Goal: Task Accomplishment & Management: Complete application form

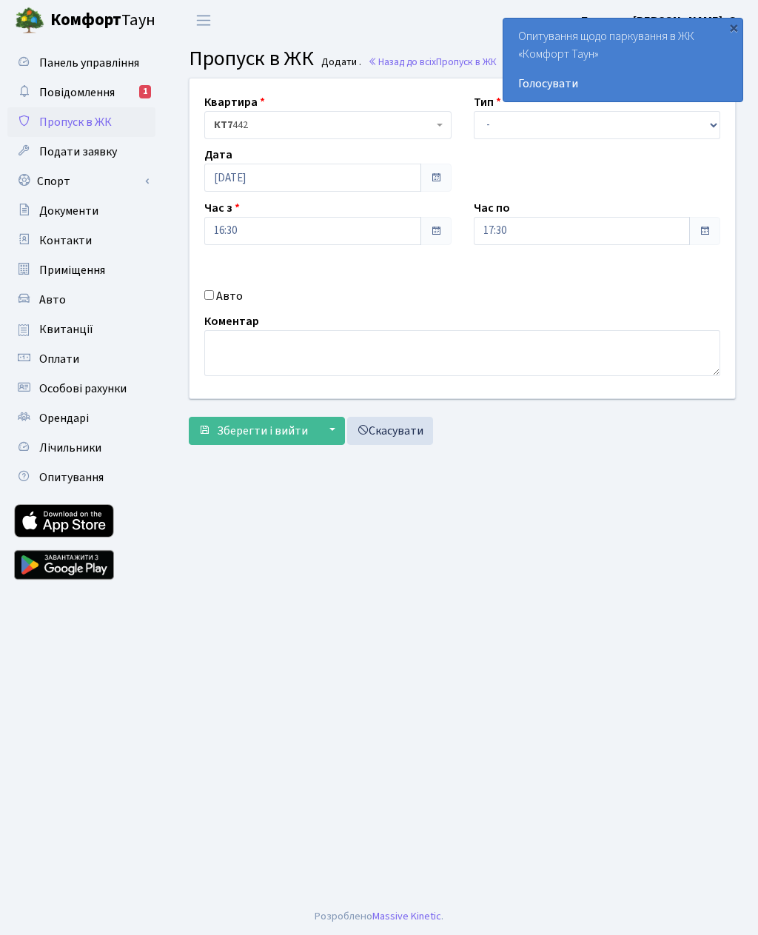
click at [213, 300] on input "Авто" at bounding box center [209, 295] width 10 height 10
checkbox input "true"
type input "Ка9821ко"
click at [490, 122] on select "- Доставка Таксі Гості Сервіс" at bounding box center [597, 125] width 247 height 28
select select "3"
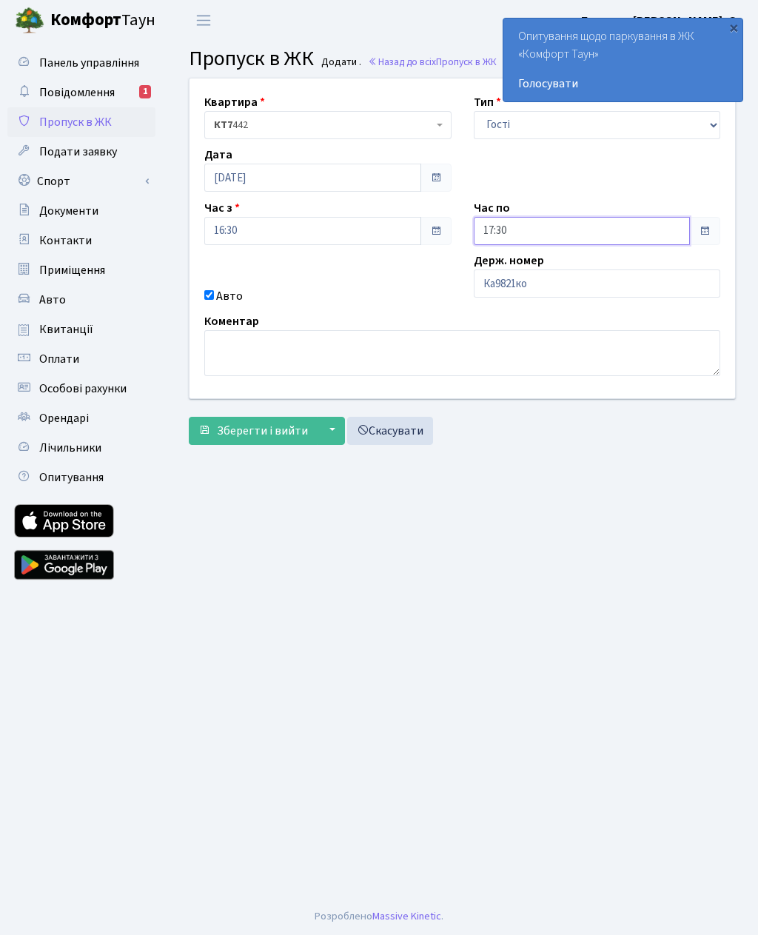
click at [548, 218] on input "17:30" at bounding box center [582, 231] width 217 height 28
click at [519, 275] on icon at bounding box center [514, 282] width 40 height 40
click at [527, 280] on icon at bounding box center [514, 282] width 40 height 40
click at [530, 279] on icon at bounding box center [514, 282] width 40 height 40
click at [522, 281] on icon at bounding box center [514, 282] width 40 height 40
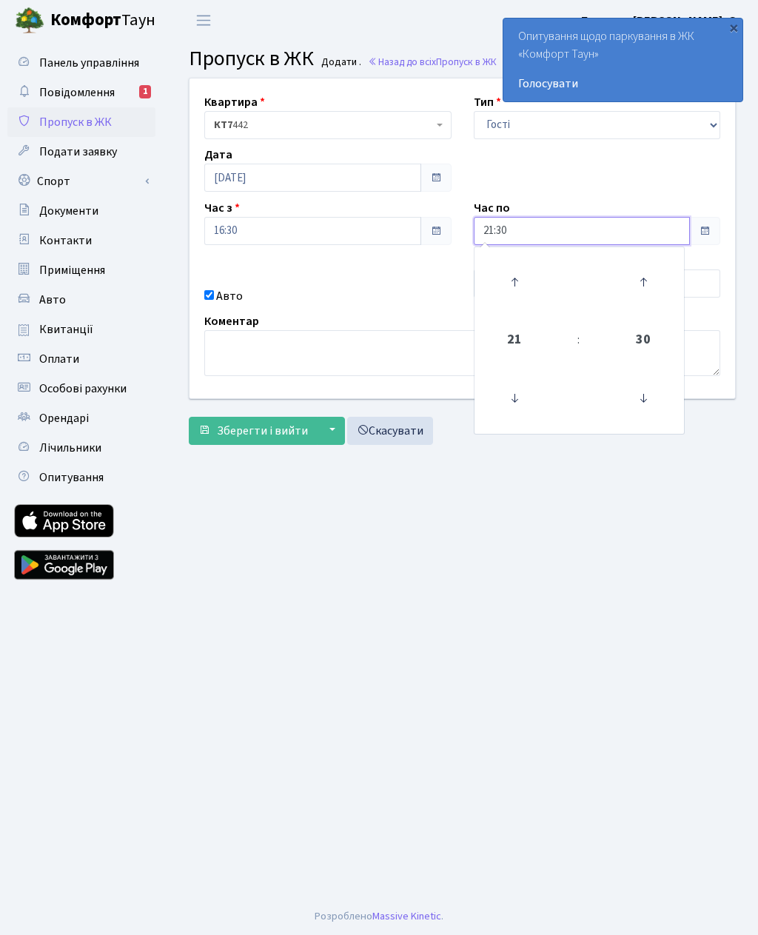
click at [529, 284] on icon at bounding box center [514, 282] width 40 height 40
click at [530, 283] on icon at bounding box center [514, 282] width 40 height 40
click at [526, 282] on icon at bounding box center [514, 282] width 40 height 40
click at [517, 403] on icon at bounding box center [514, 398] width 40 height 40
type input "23:30"
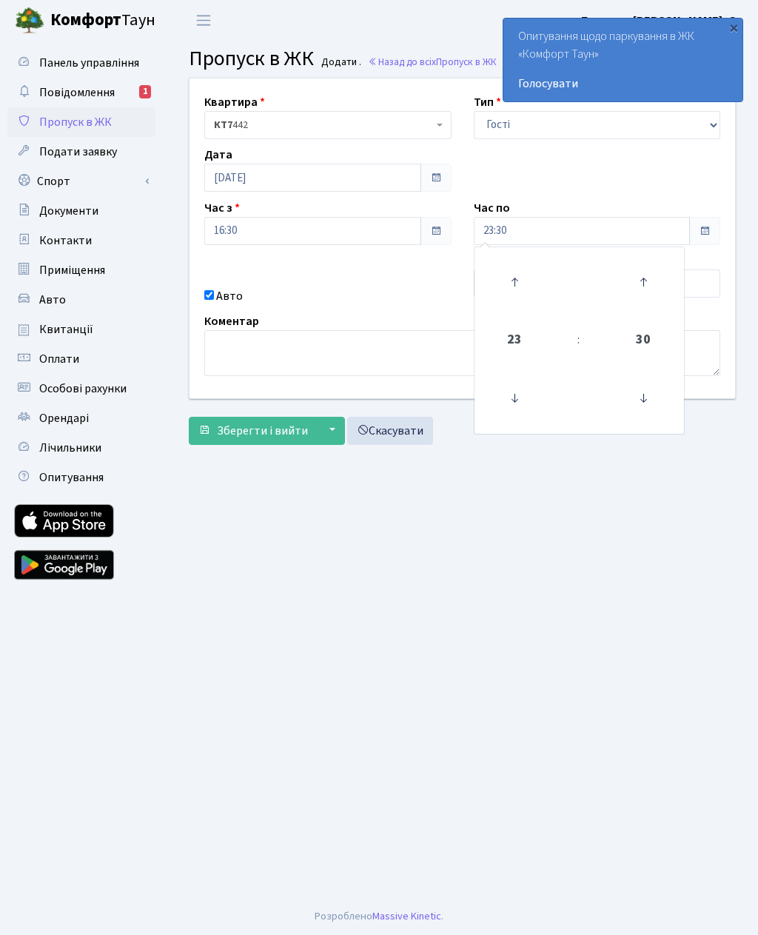
click at [328, 430] on button "▼" at bounding box center [331, 431] width 28 height 28
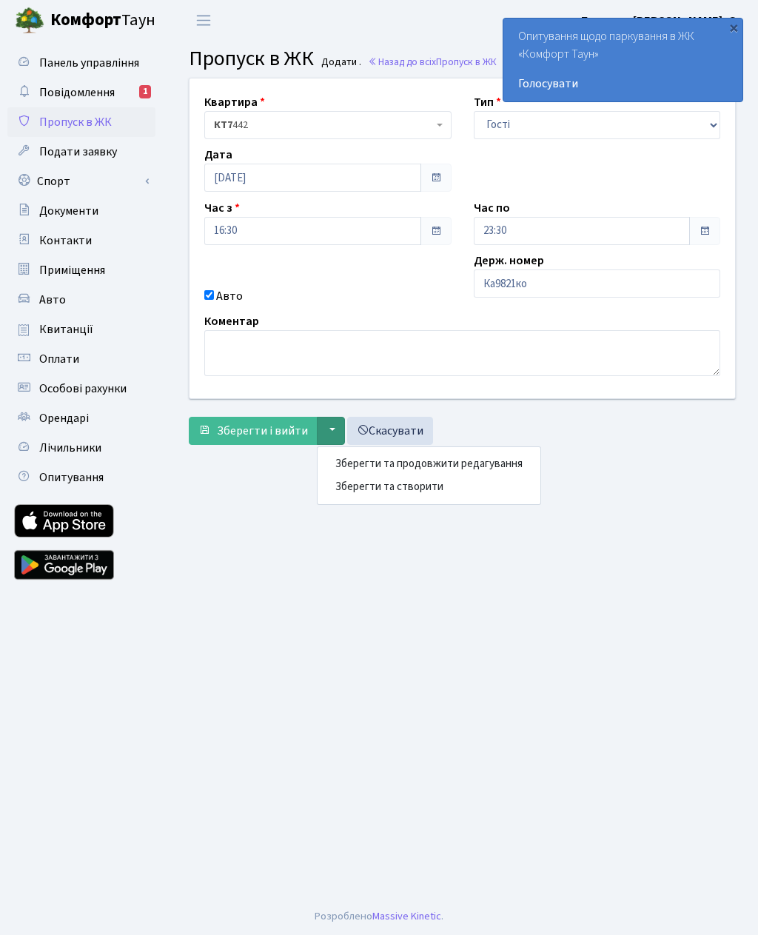
click at [269, 440] on button "Зберегти і вийти" at bounding box center [253, 431] width 129 height 28
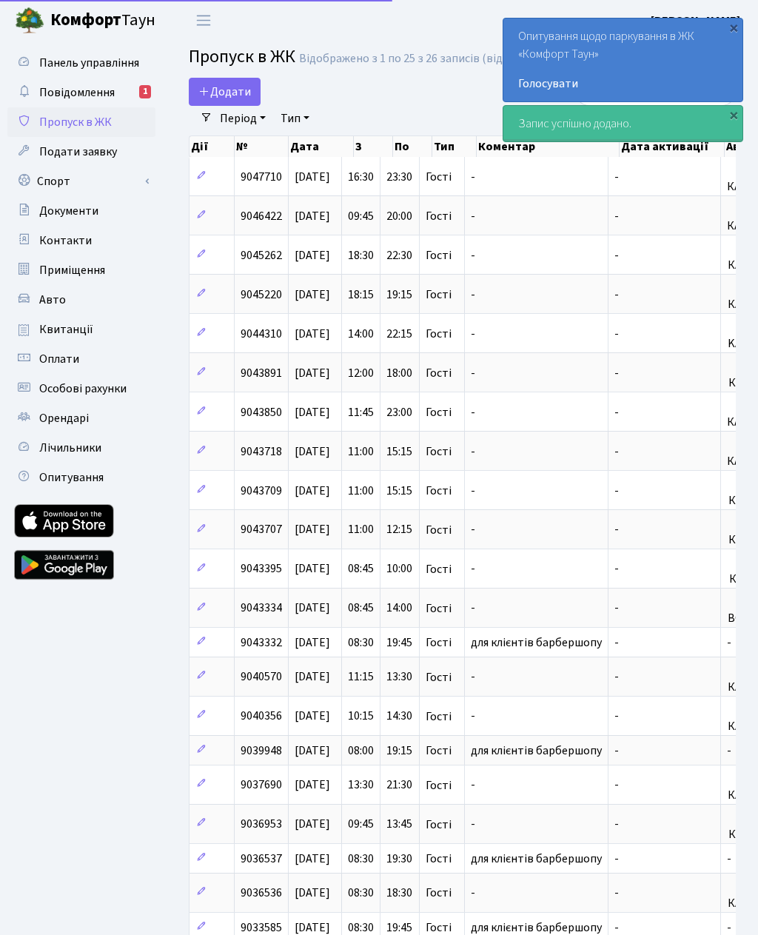
select select "25"
click at [518, 477] on td "-" at bounding box center [537, 489] width 144 height 39
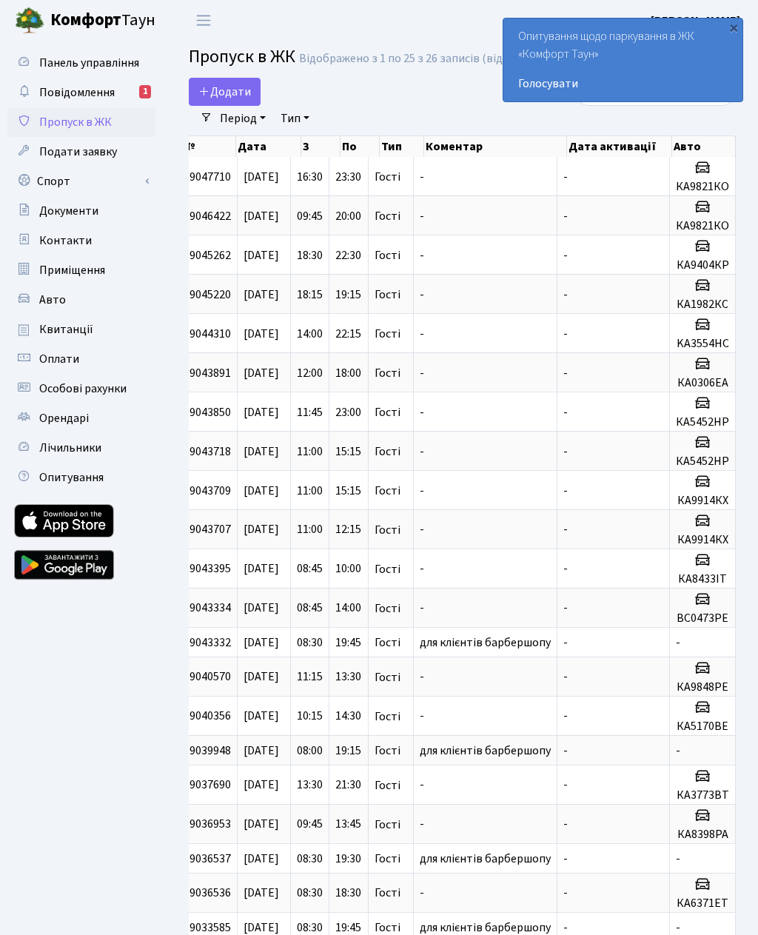
scroll to position [0, 53]
click at [269, 2] on header "Комфорт Таун Блєдних В. О. Мій обліковий запис Вийти" at bounding box center [379, 20] width 758 height 41
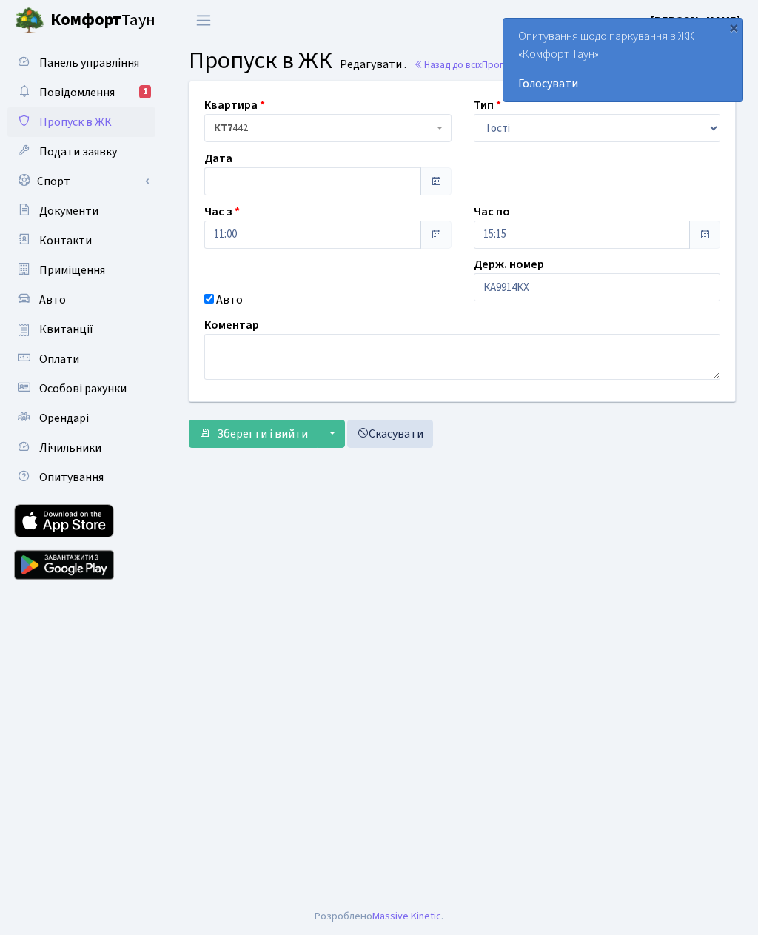
click at [739, 24] on div "×" at bounding box center [733, 27] width 15 height 15
